Goal: Use online tool/utility: Utilize a website feature to perform a specific function

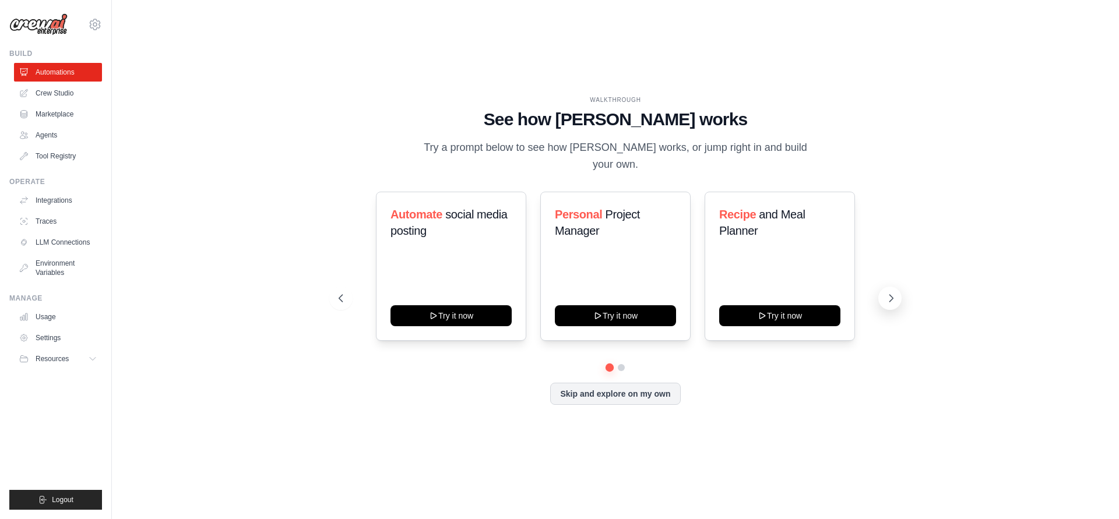
click at [887, 294] on icon at bounding box center [891, 298] width 12 height 12
click at [895, 292] on icon at bounding box center [891, 298] width 12 height 12
click at [60, 87] on link "Crew Studio" at bounding box center [59, 93] width 88 height 19
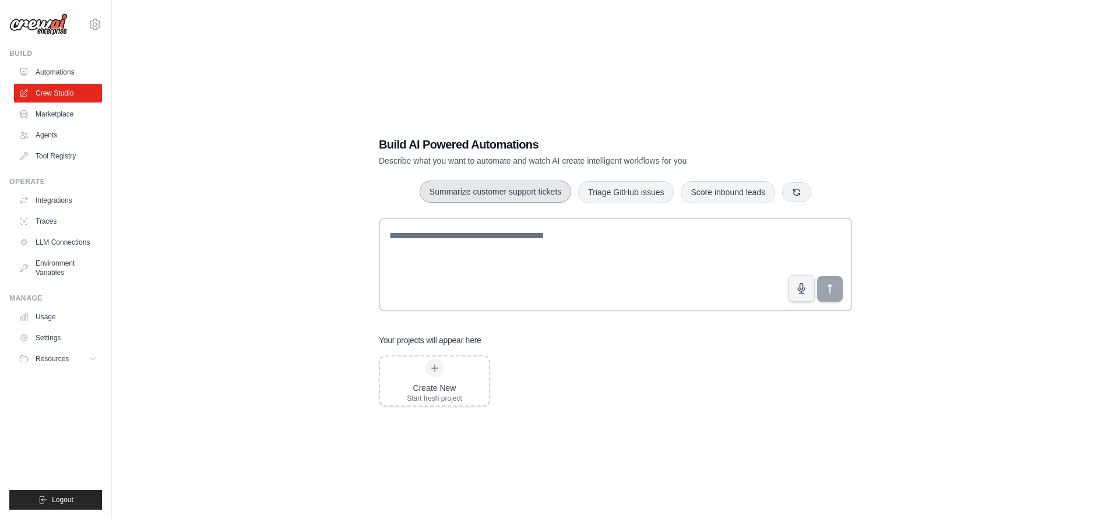
click at [503, 189] on button "Summarize customer support tickets" at bounding box center [494, 192] width 151 height 22
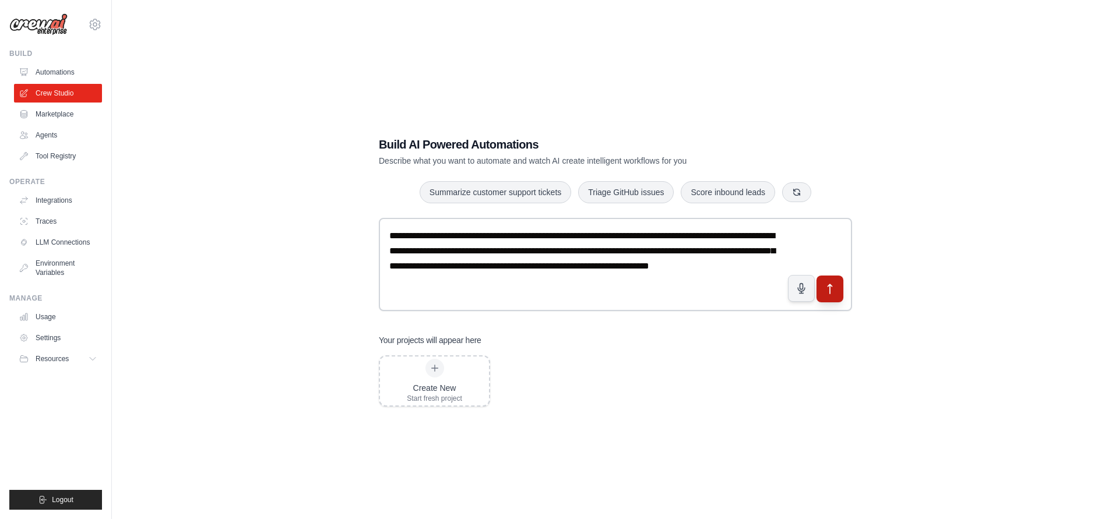
click at [831, 285] on icon "submit" at bounding box center [830, 288] width 4 height 9
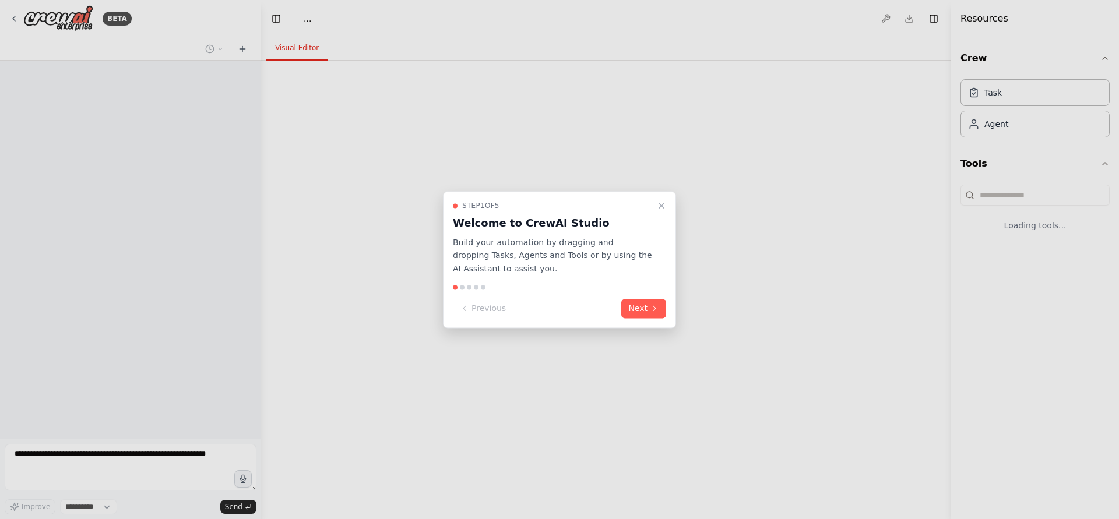
select select "****"
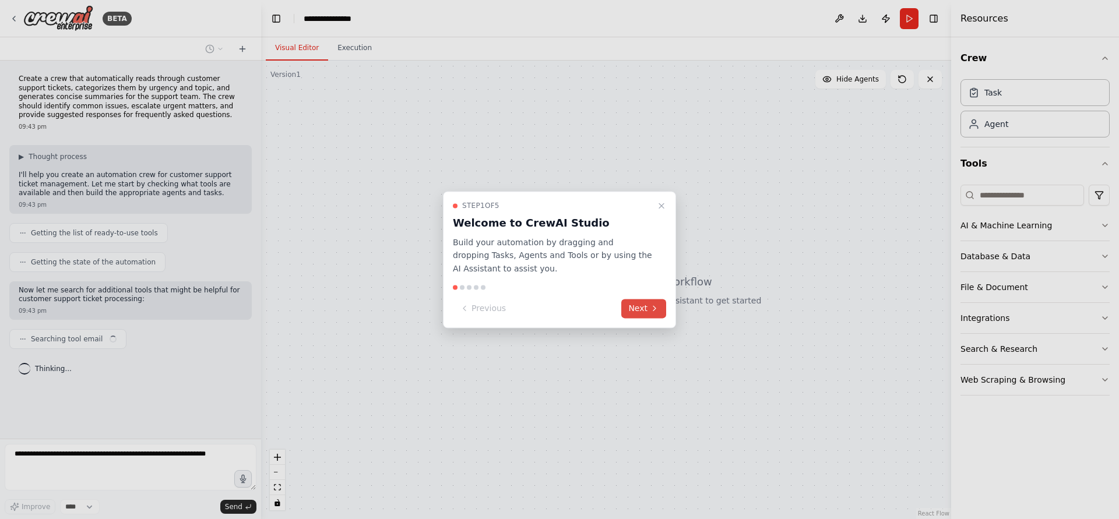
click at [644, 308] on button "Next" at bounding box center [643, 308] width 45 height 19
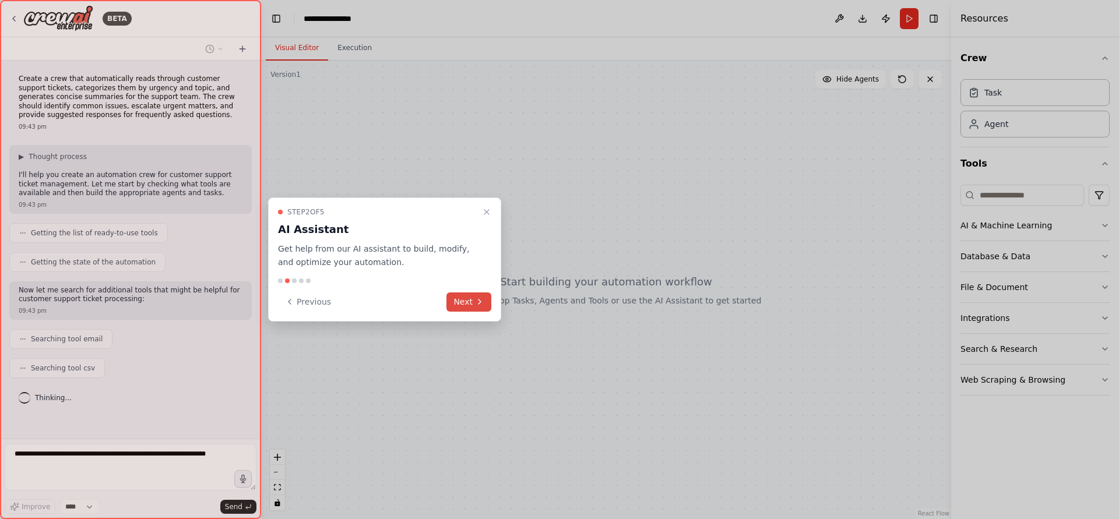
click at [472, 299] on button "Next" at bounding box center [468, 301] width 45 height 19
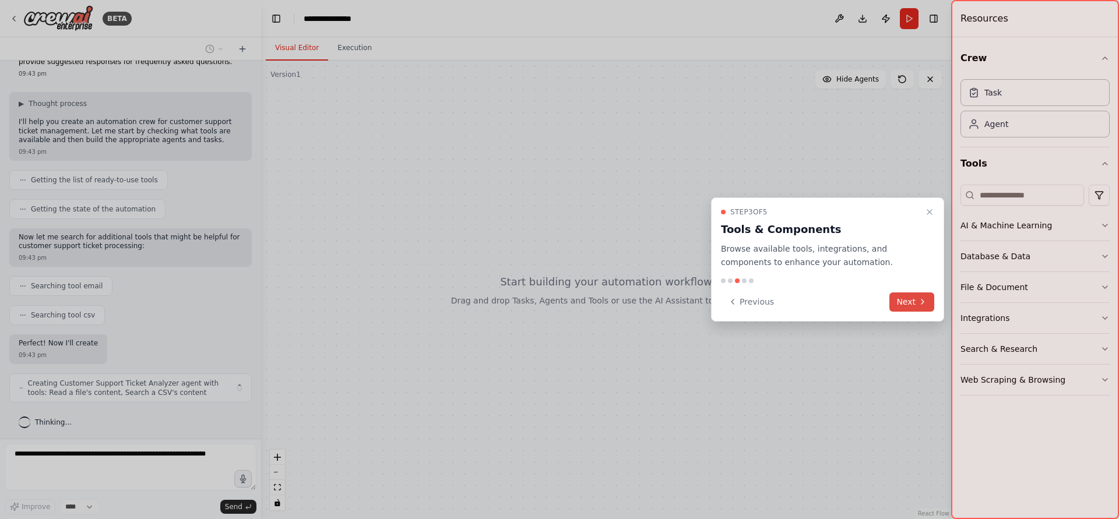
click at [904, 299] on button "Next" at bounding box center [911, 301] width 45 height 19
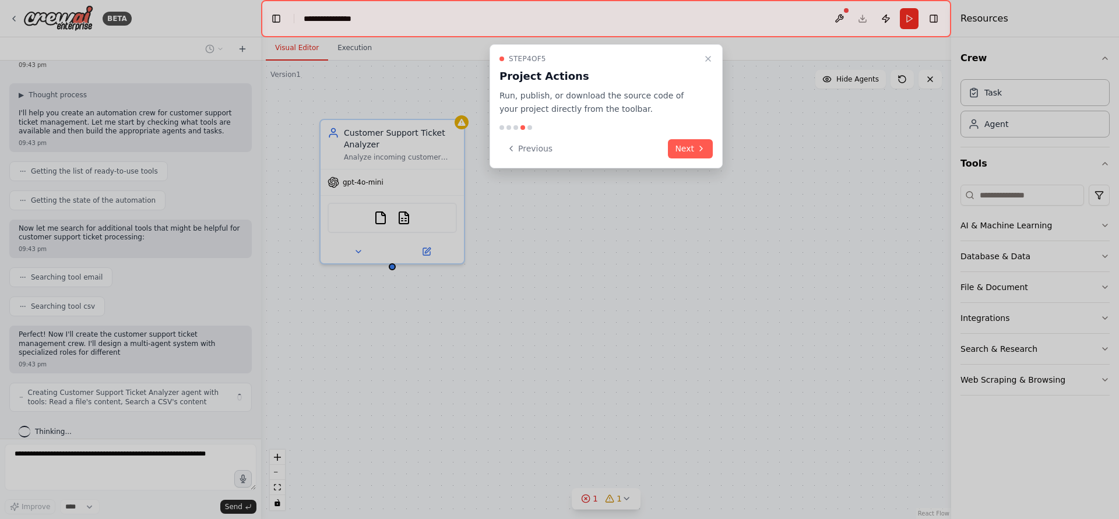
scroll to position [71, 0]
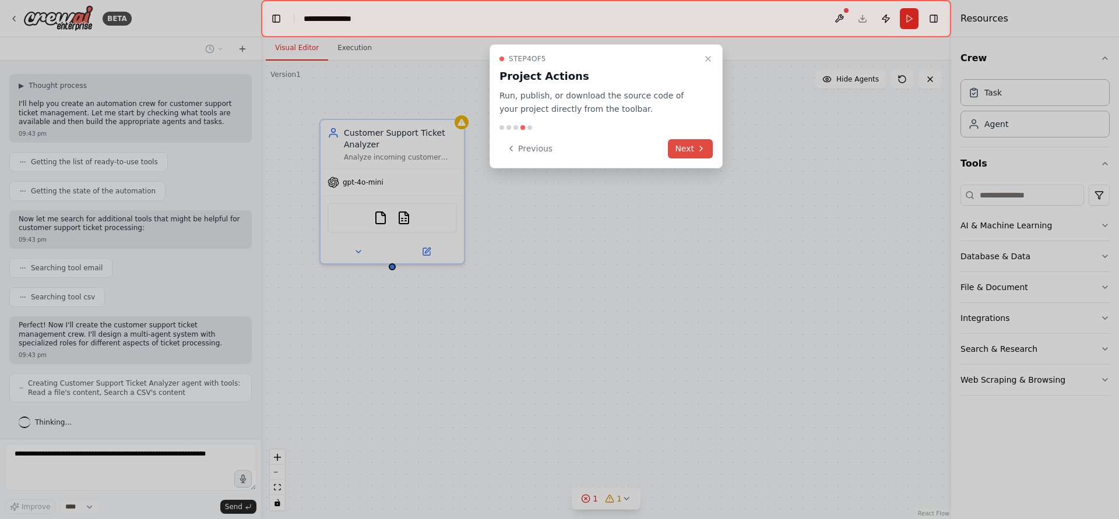
click at [695, 146] on button "Next" at bounding box center [690, 148] width 45 height 19
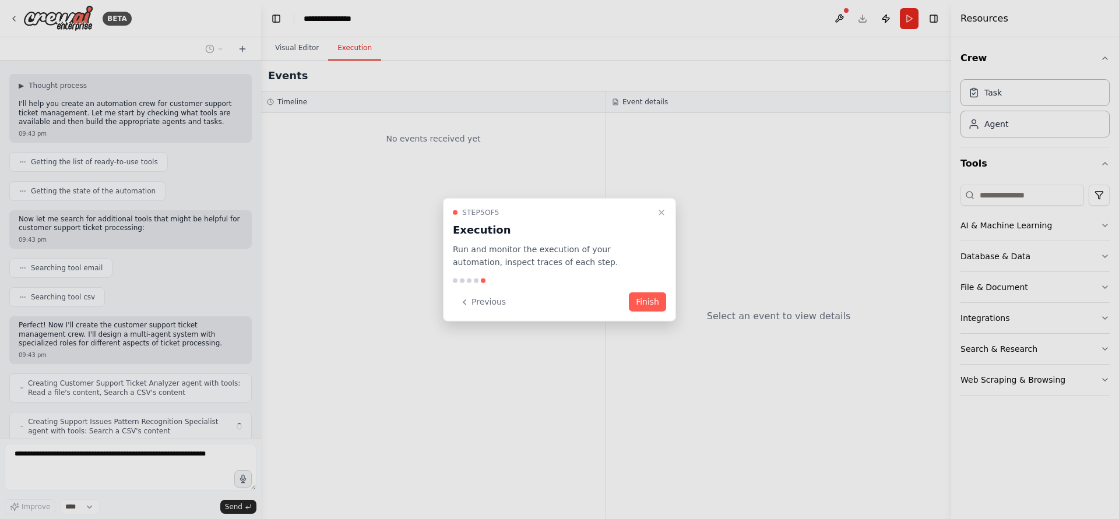
scroll to position [110, 0]
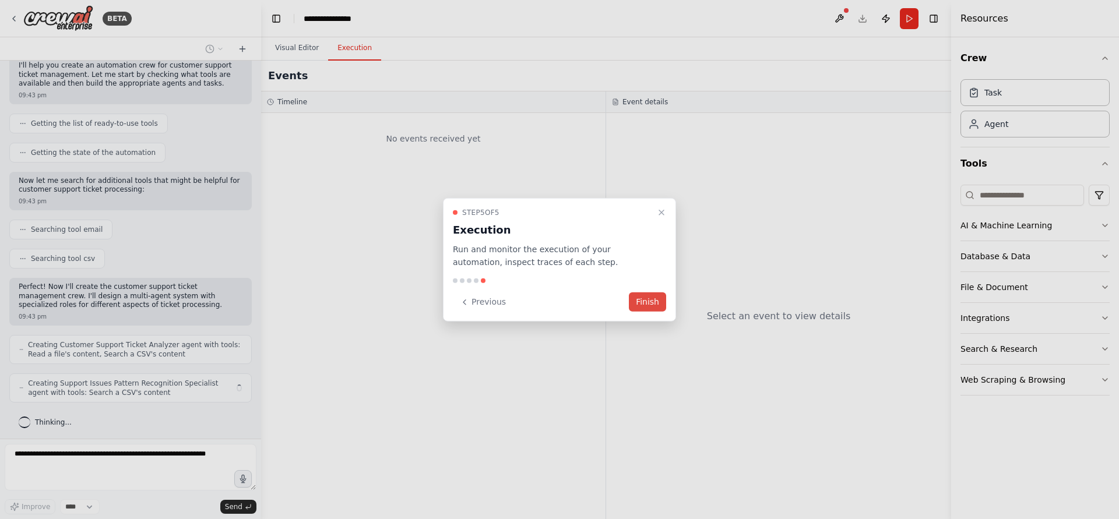
click at [653, 299] on button "Finish" at bounding box center [647, 301] width 37 height 19
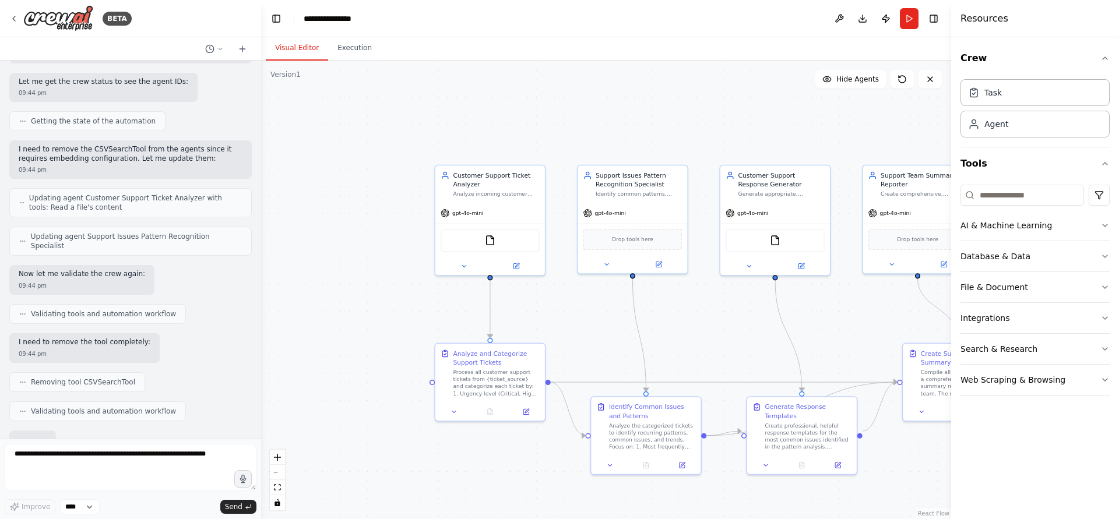
scroll to position [865, 0]
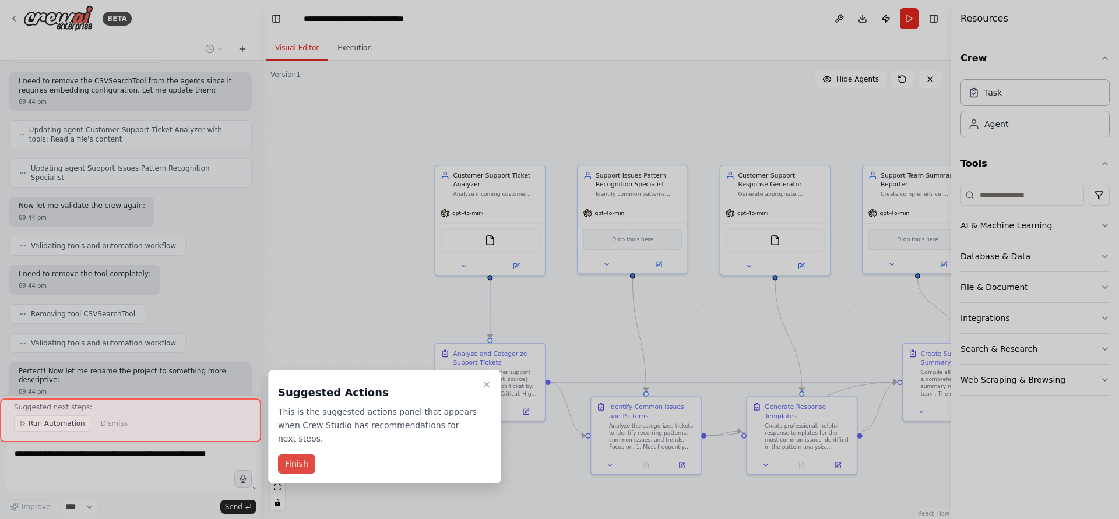
click at [295, 454] on button "Finish" at bounding box center [296, 463] width 37 height 19
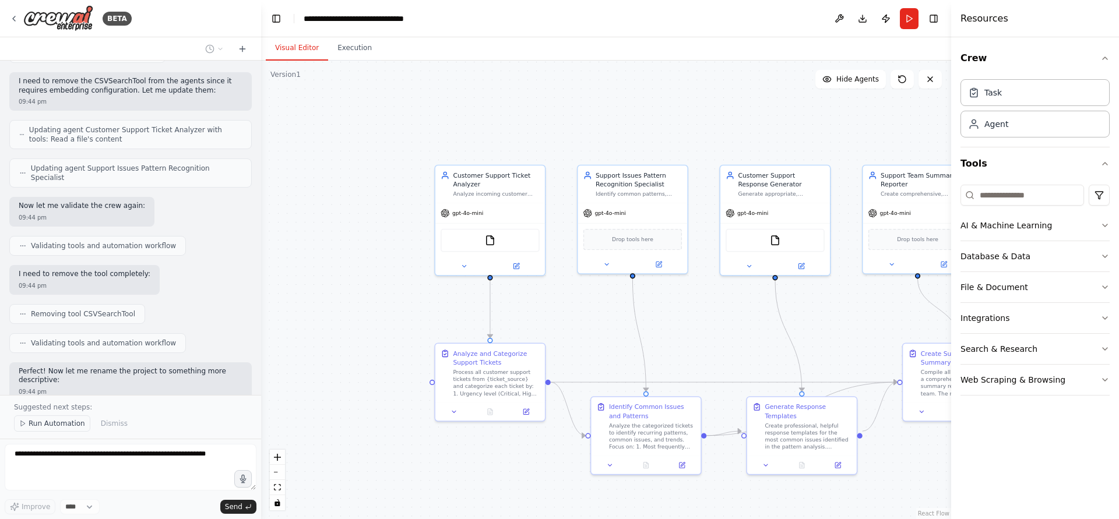
click at [41, 428] on span "Run Automation" at bounding box center [57, 423] width 57 height 9
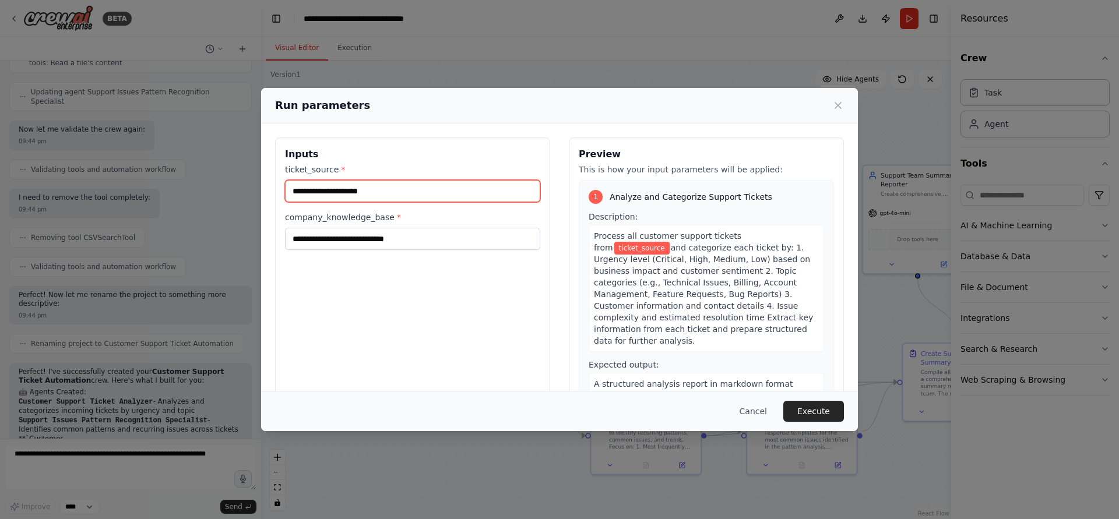
click at [385, 185] on input "ticket_source *" at bounding box center [412, 191] width 255 height 22
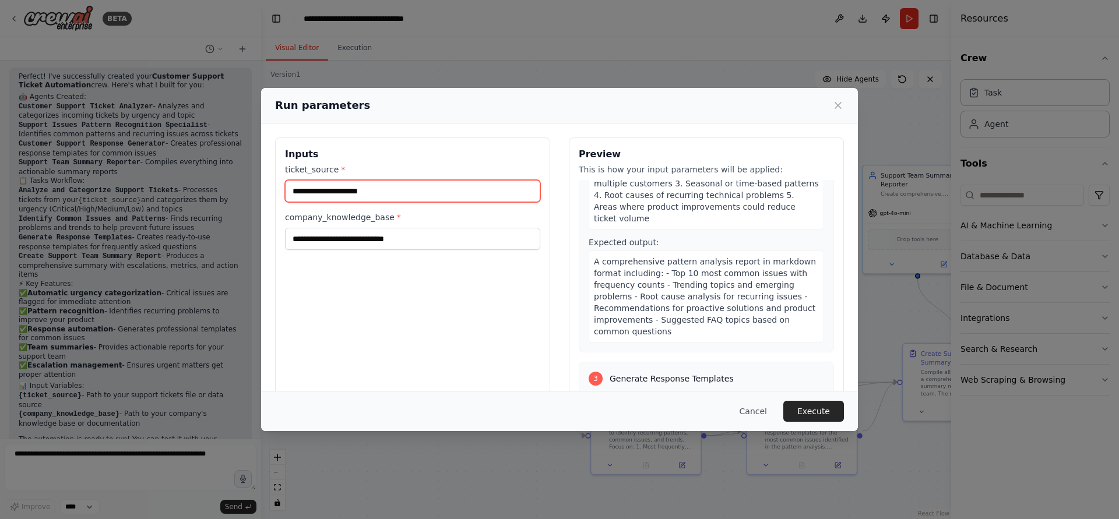
scroll to position [0, 0]
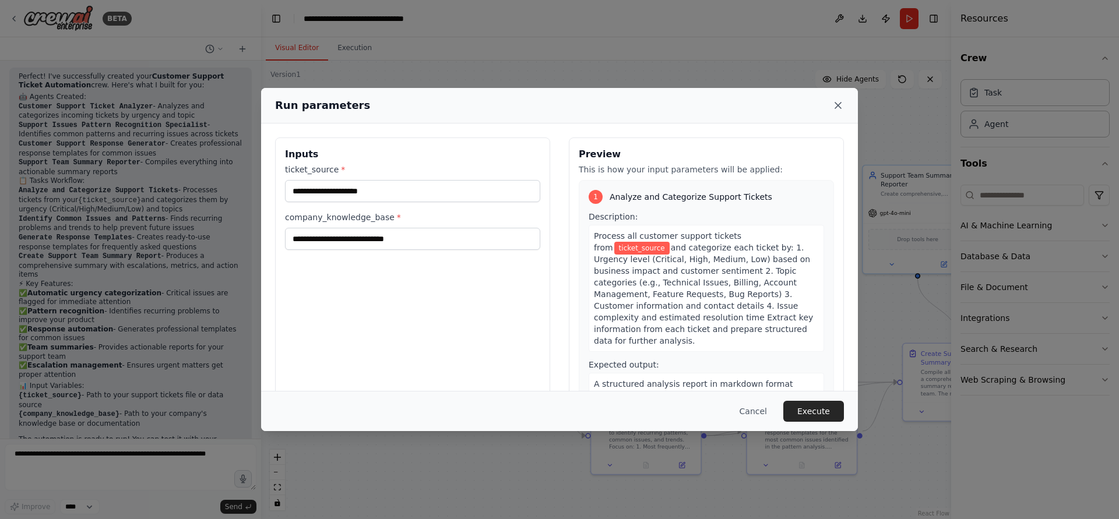
click at [840, 105] on icon at bounding box center [838, 106] width 12 height 12
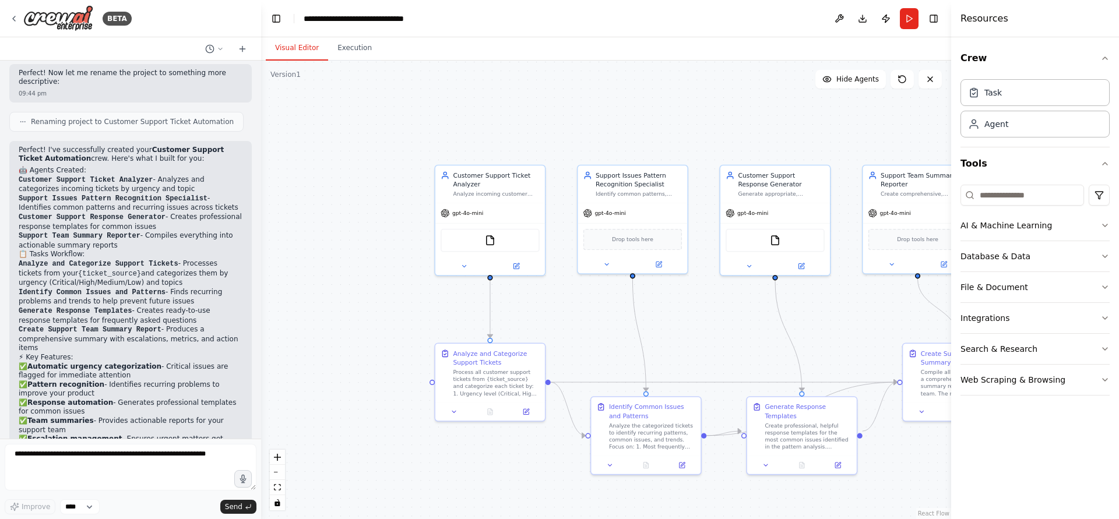
scroll to position [1236, 0]
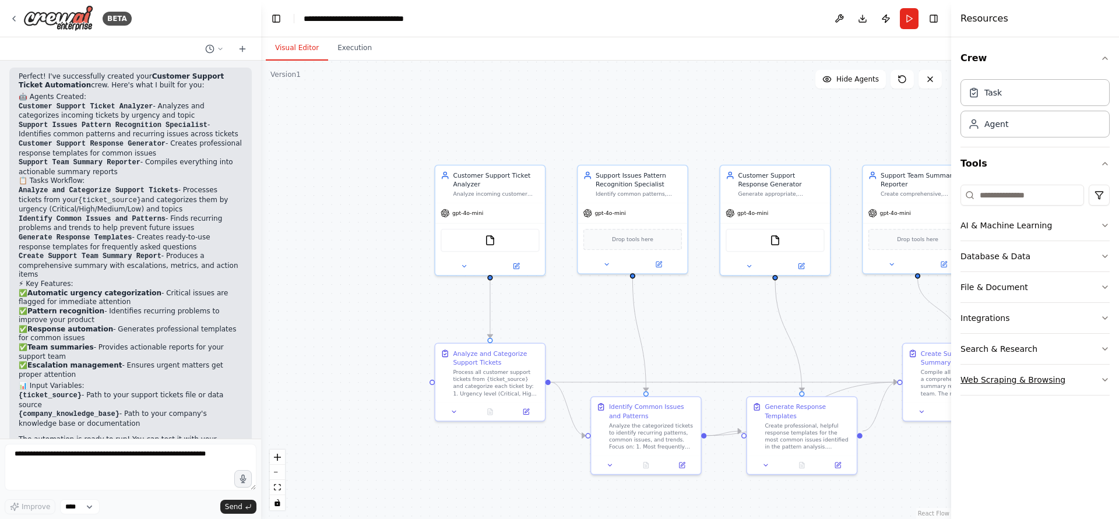
click at [1103, 378] on icon "button" at bounding box center [1104, 379] width 9 height 9
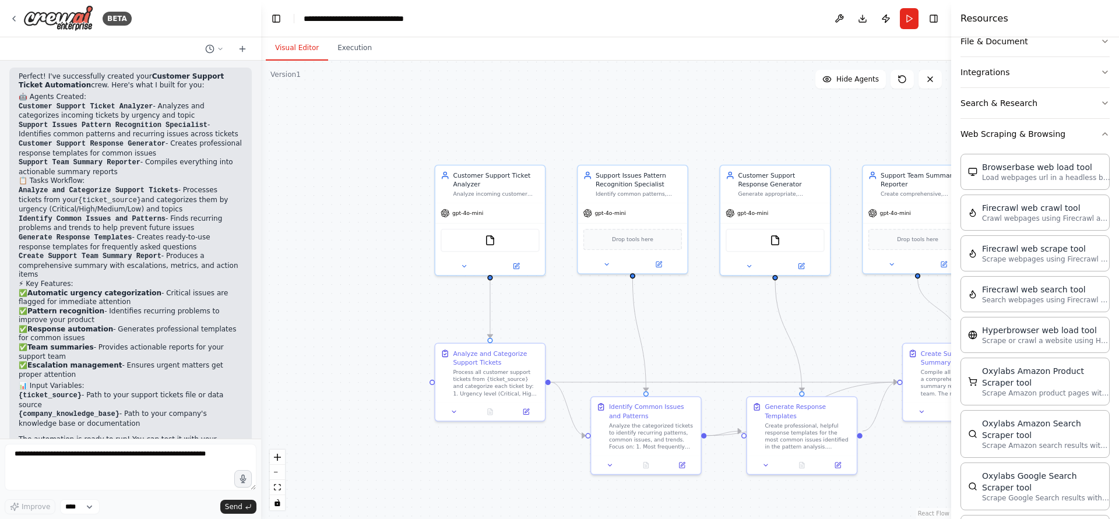
scroll to position [0, 0]
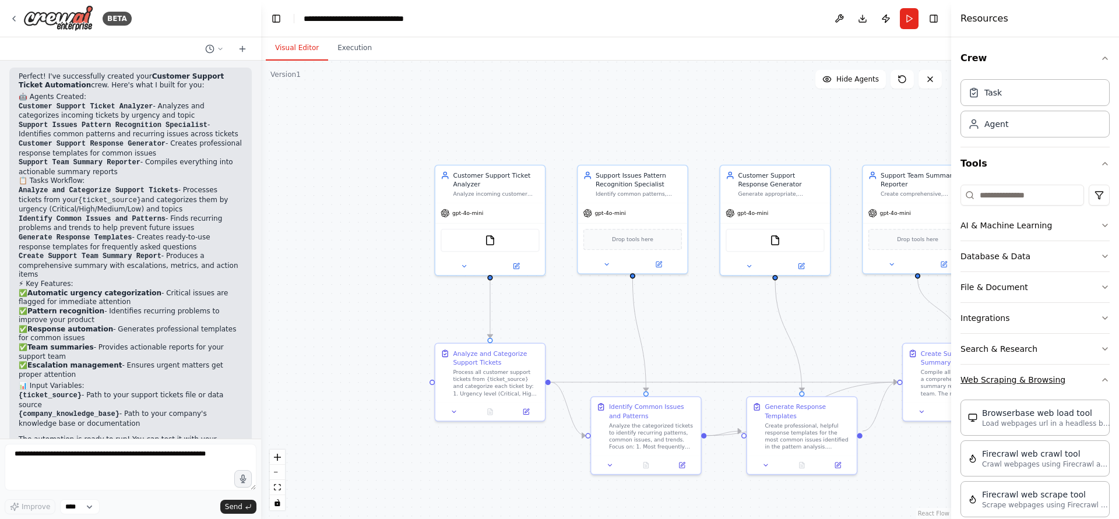
click at [1104, 379] on icon "button" at bounding box center [1104, 380] width 5 height 2
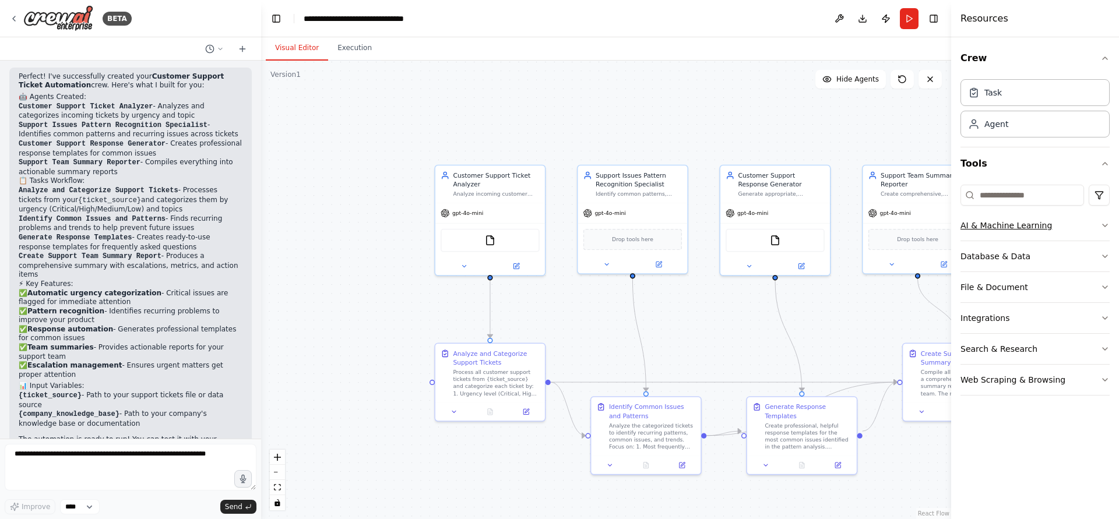
click at [1105, 226] on icon "button" at bounding box center [1104, 225] width 9 height 9
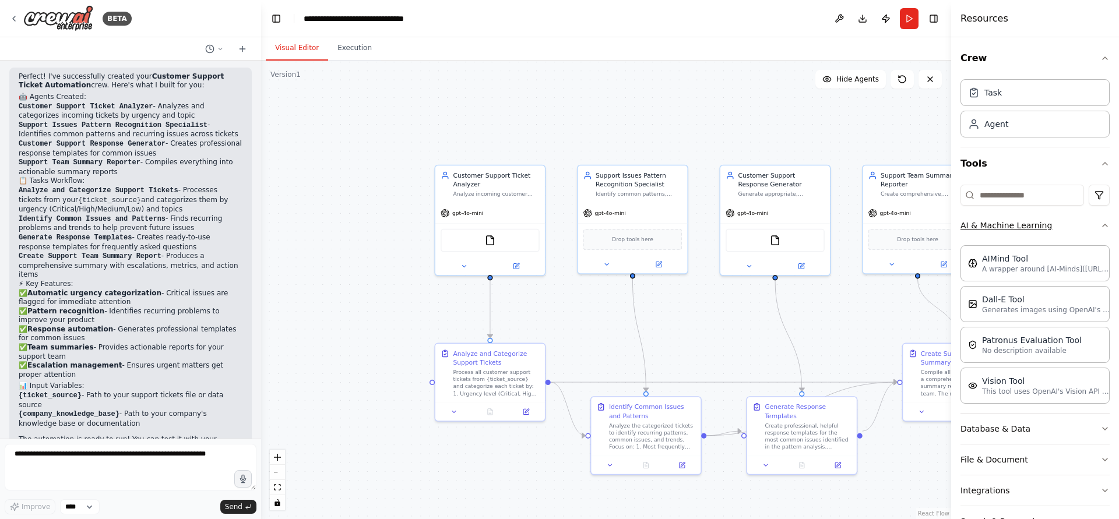
click at [1104, 226] on icon "button" at bounding box center [1104, 225] width 9 height 9
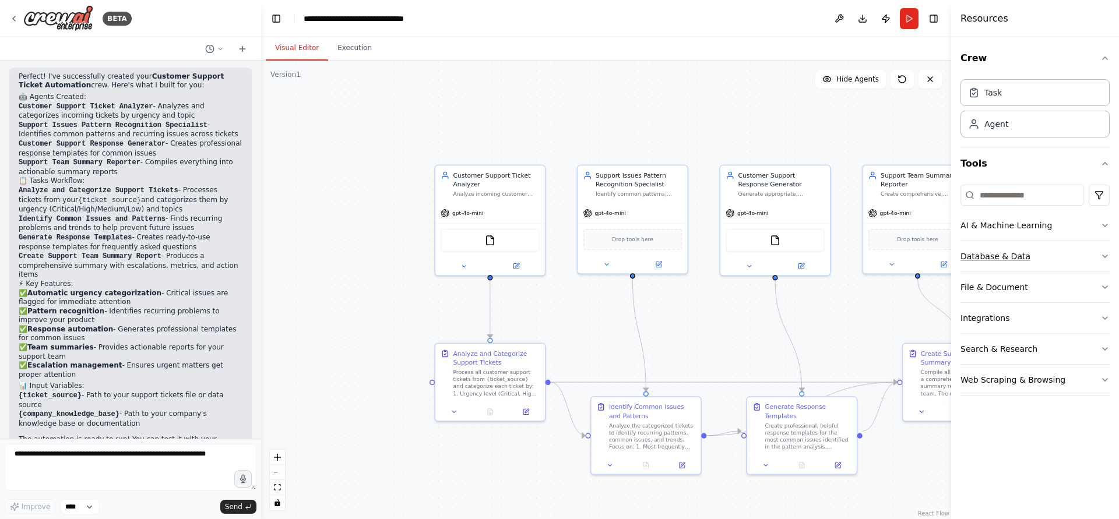
click at [1104, 252] on icon "button" at bounding box center [1104, 256] width 9 height 9
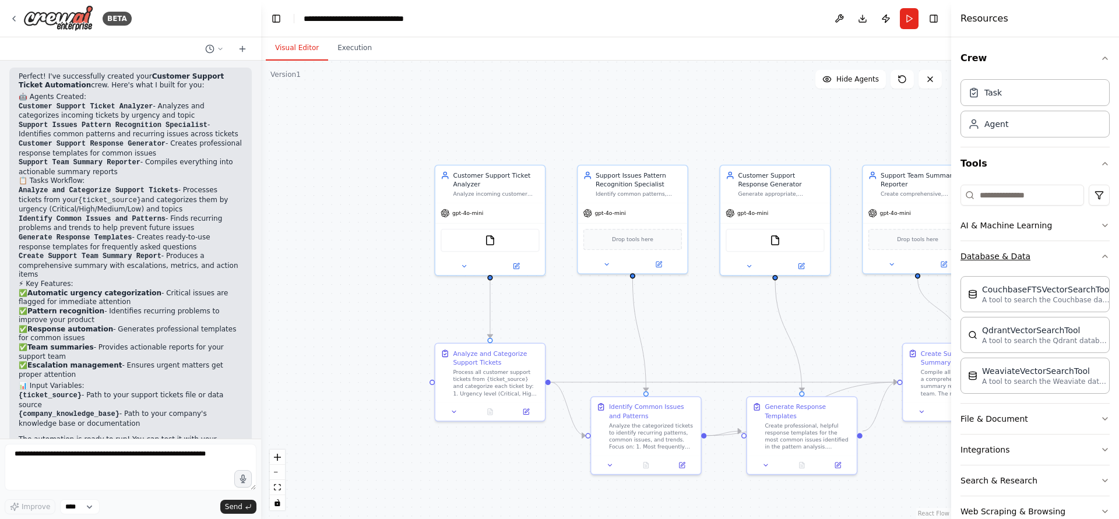
click at [1104, 252] on button "Database & Data" at bounding box center [1034, 256] width 149 height 30
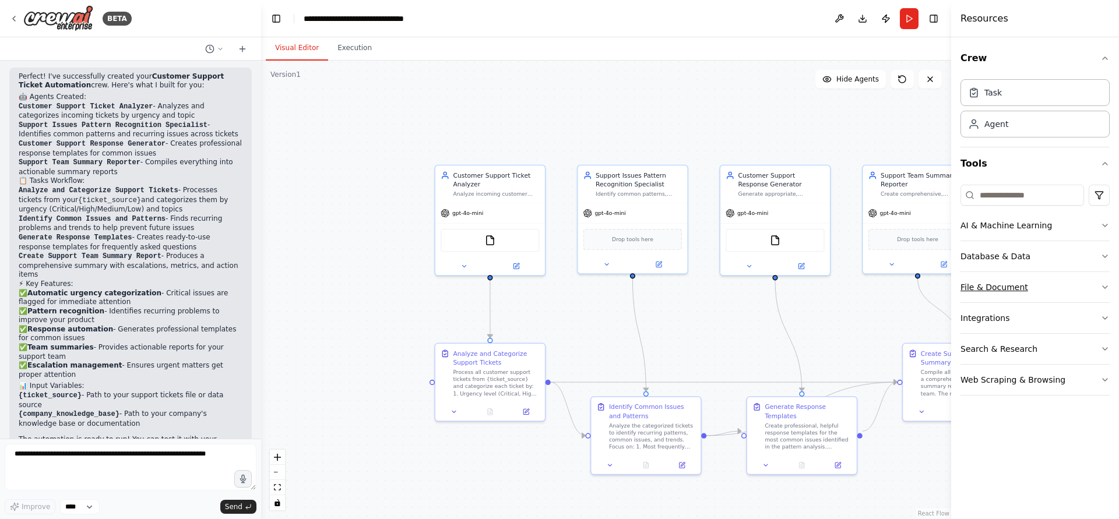
click at [1105, 287] on icon "button" at bounding box center [1104, 287] width 9 height 9
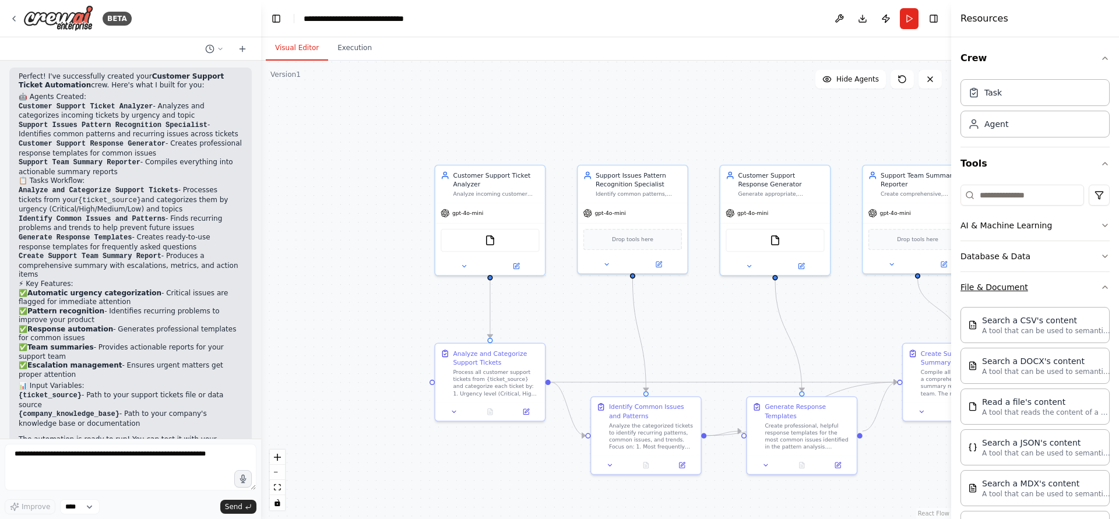
click at [1105, 287] on icon "button" at bounding box center [1104, 287] width 5 height 2
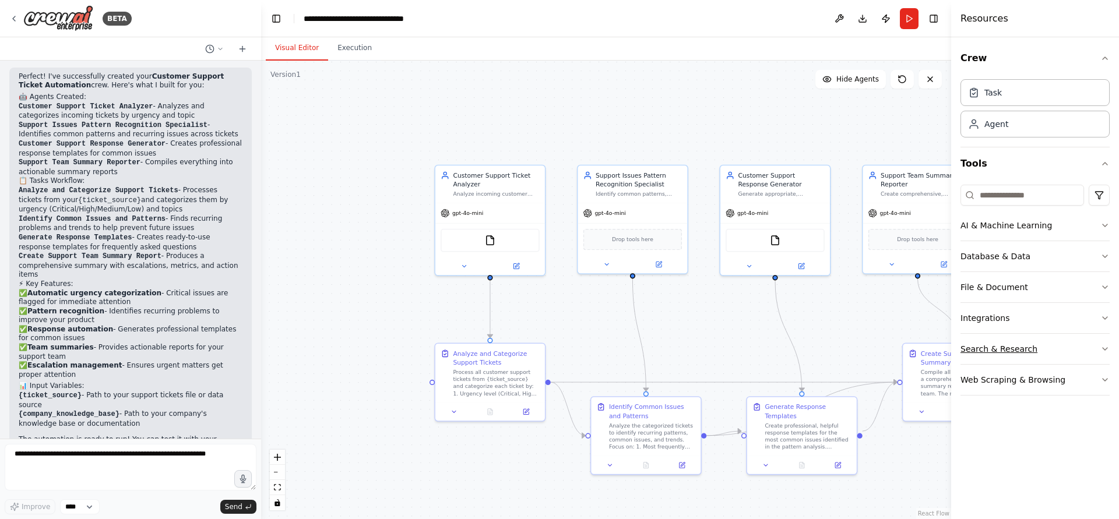
click at [1102, 351] on icon "button" at bounding box center [1104, 348] width 9 height 9
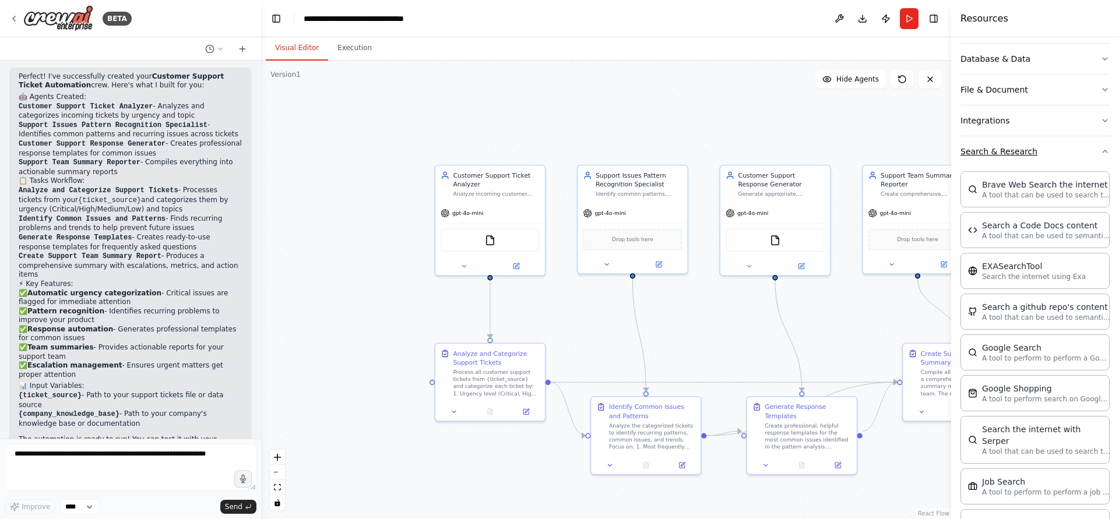
scroll to position [108, 0]
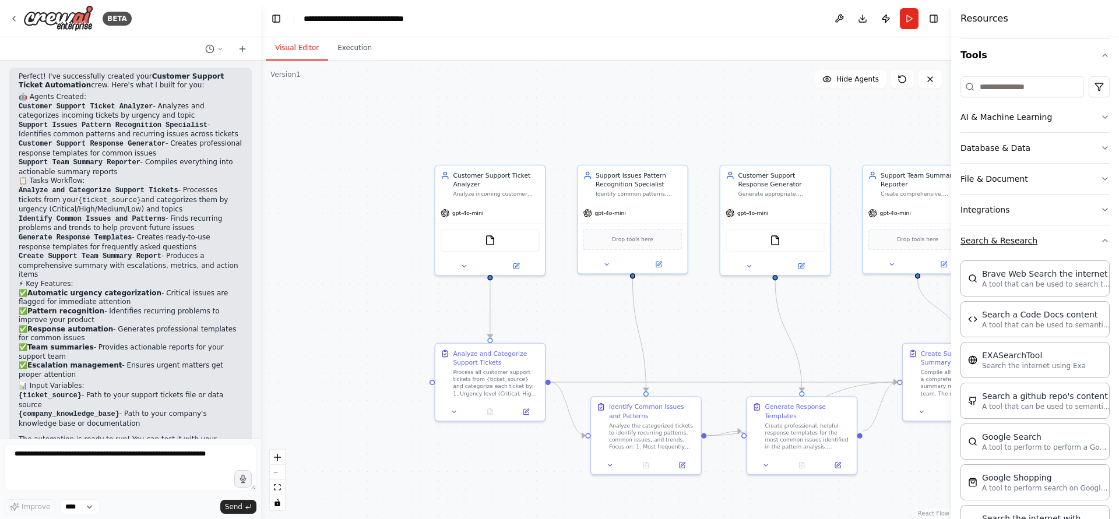
click at [1106, 239] on icon "button" at bounding box center [1104, 240] width 9 height 9
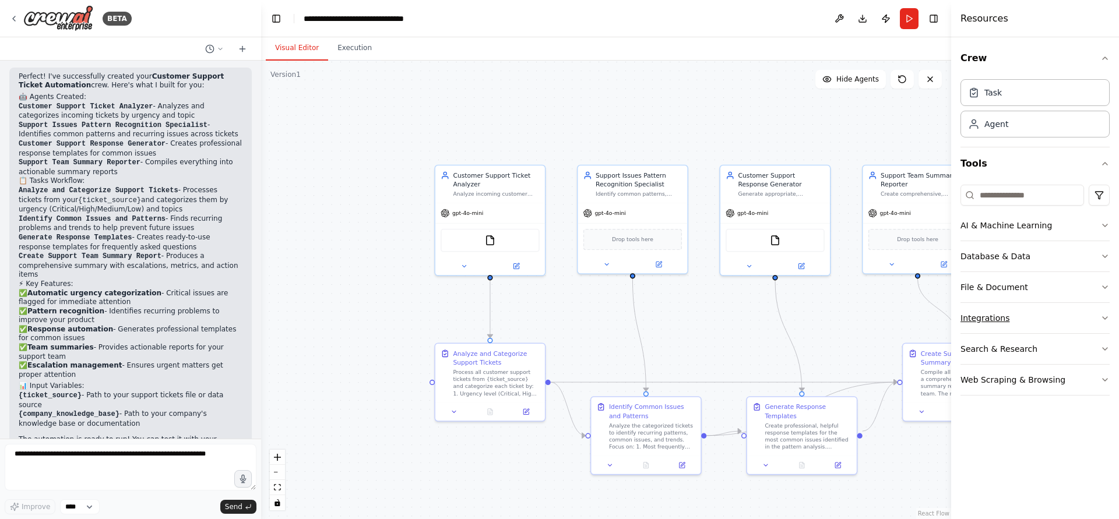
click at [1107, 318] on icon "button" at bounding box center [1104, 317] width 9 height 9
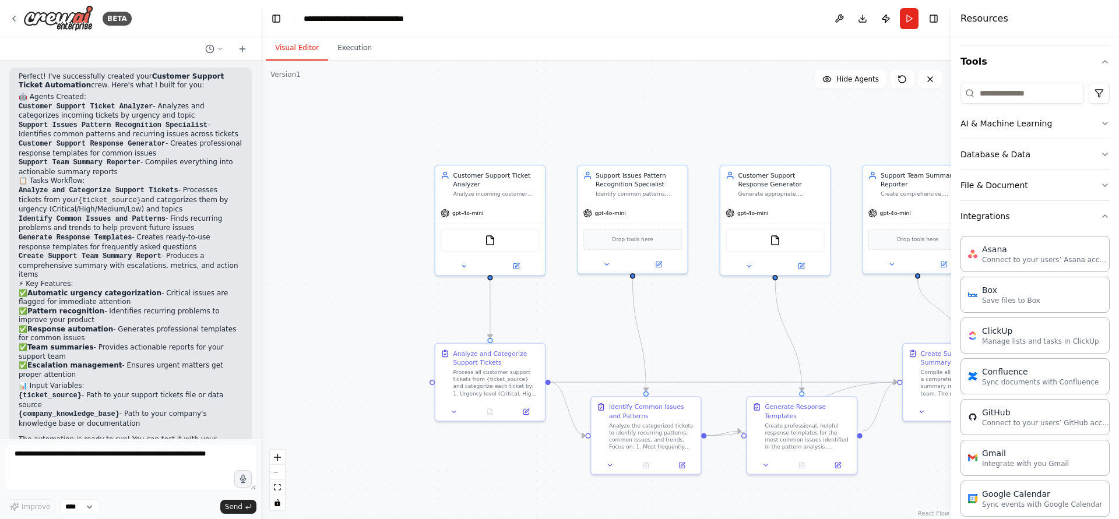
scroll to position [100, 0]
click at [1105, 217] on icon "button" at bounding box center [1104, 218] width 5 height 2
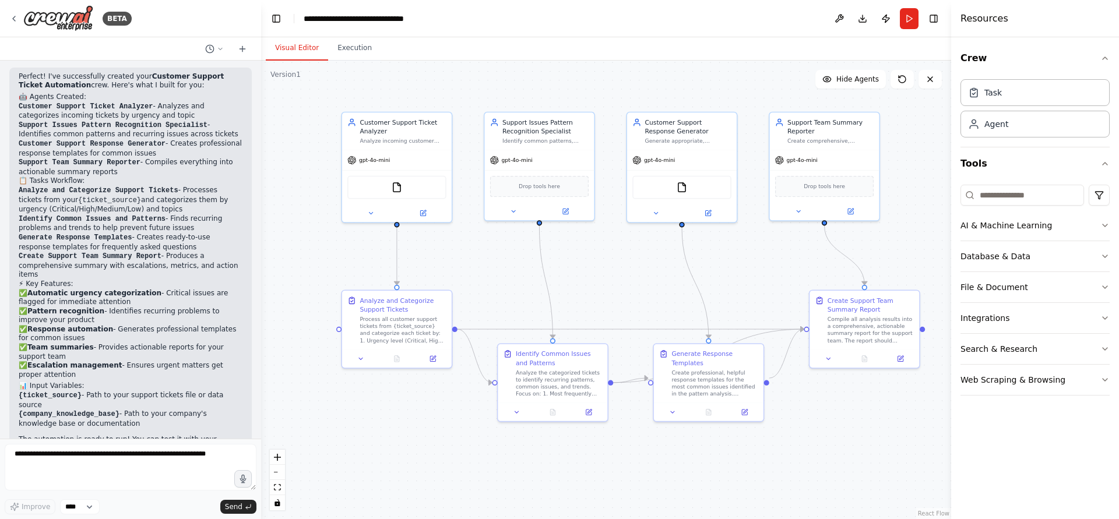
drag, startPoint x: 352, startPoint y: 474, endPoint x: 259, endPoint y: 421, distance: 107.2
click at [261, 421] on div ".deletable-edge-delete-btn { width: 20px; height: 20px; border: 0px solid #ffff…" at bounding box center [606, 290] width 690 height 459
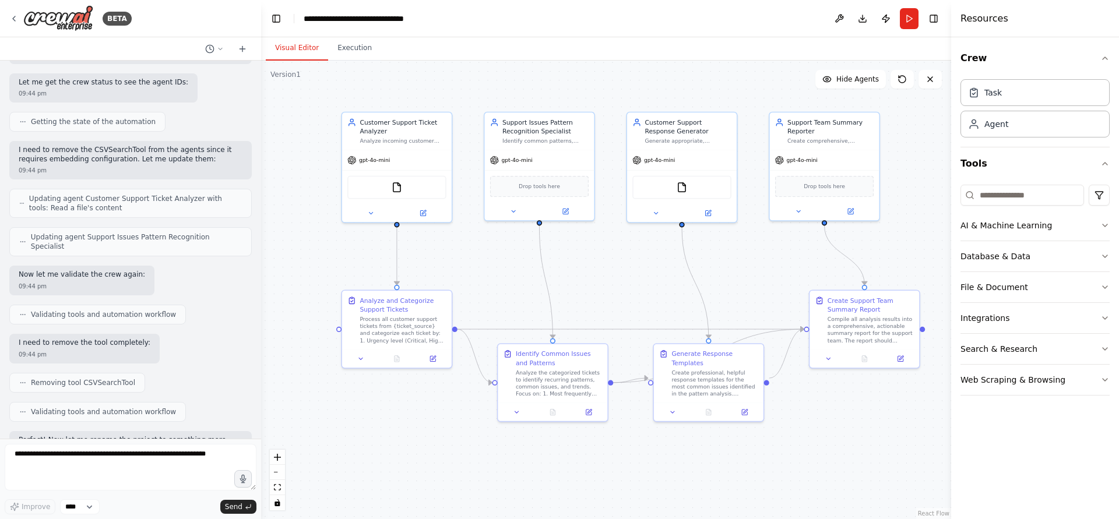
scroll to position [1236, 0]
